Goal: Go to known website: Go to known website

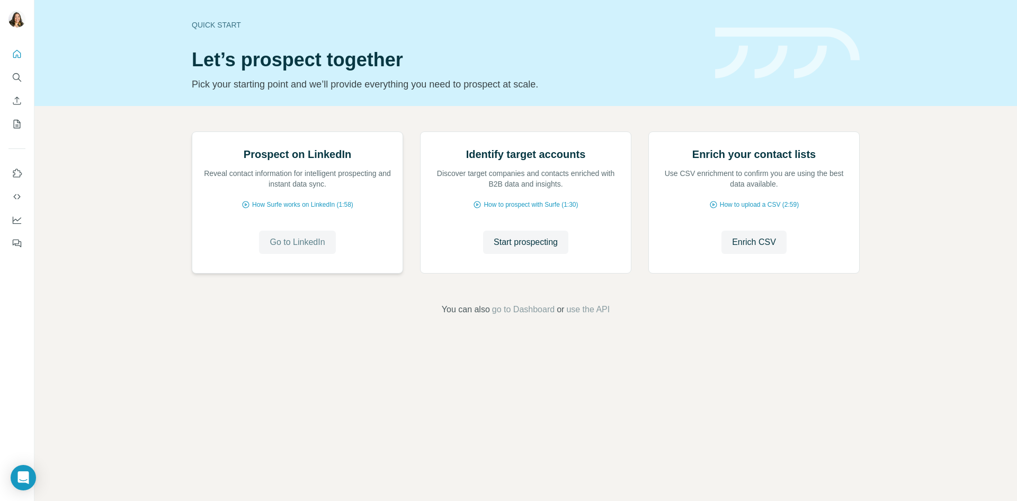
click at [281, 248] on span "Go to LinkedIn" at bounding box center [297, 242] width 55 height 13
